Goal: Task Accomplishment & Management: Manage account settings

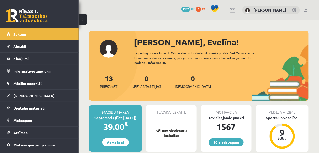
click at [293, 11] on link at bounding box center [294, 10] width 5 height 5
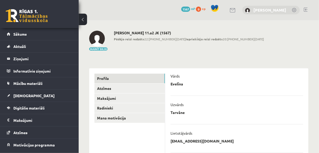
click at [283, 10] on link "[PERSON_NAME]" at bounding box center [270, 9] width 33 height 5
click at [305, 10] on link at bounding box center [306, 10] width 4 height 4
